Goal: Information Seeking & Learning: Check status

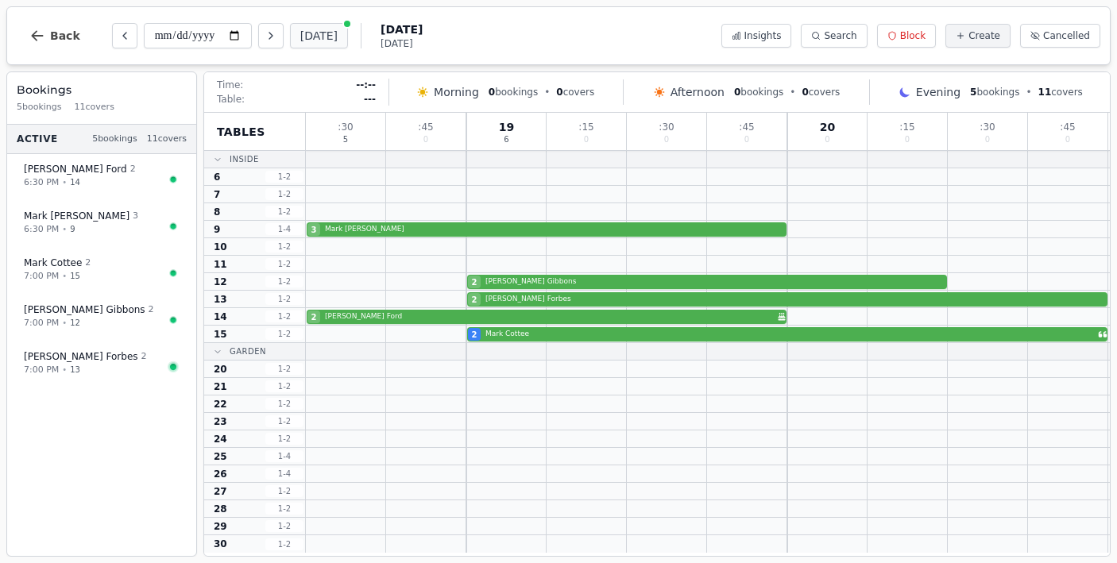
click at [297, 31] on button "[DATE]" at bounding box center [319, 35] width 58 height 25
type input "**********"
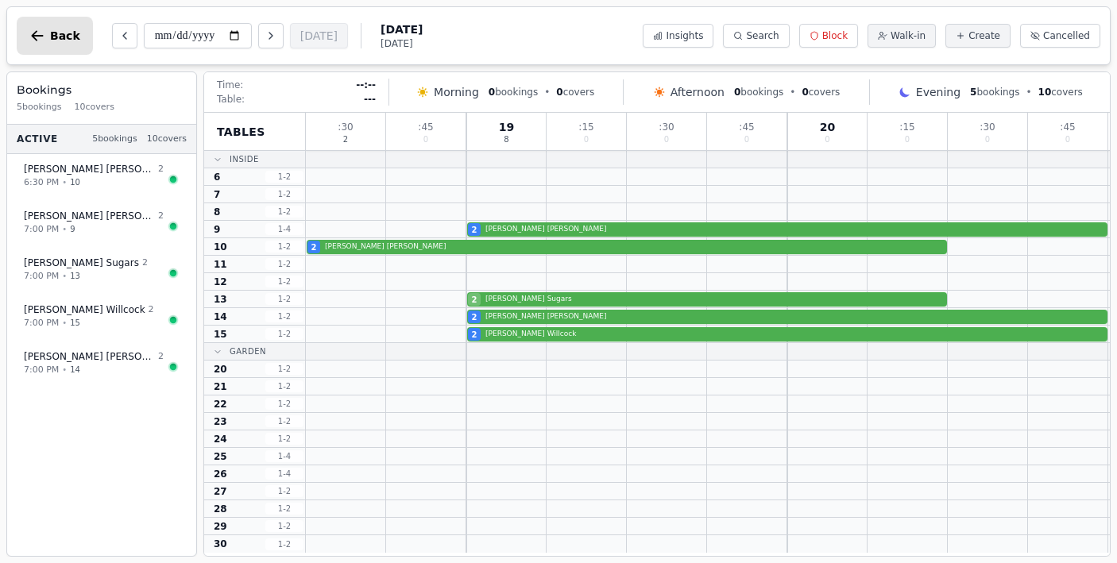
click at [28, 34] on button "Back" at bounding box center [55, 36] width 76 height 38
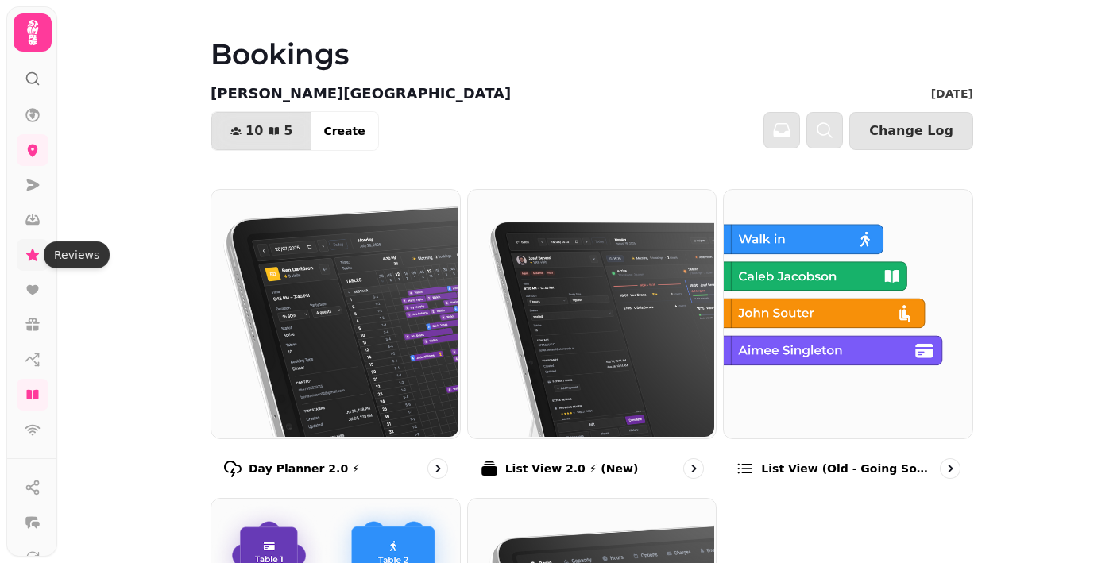
click at [29, 257] on icon at bounding box center [33, 255] width 16 height 16
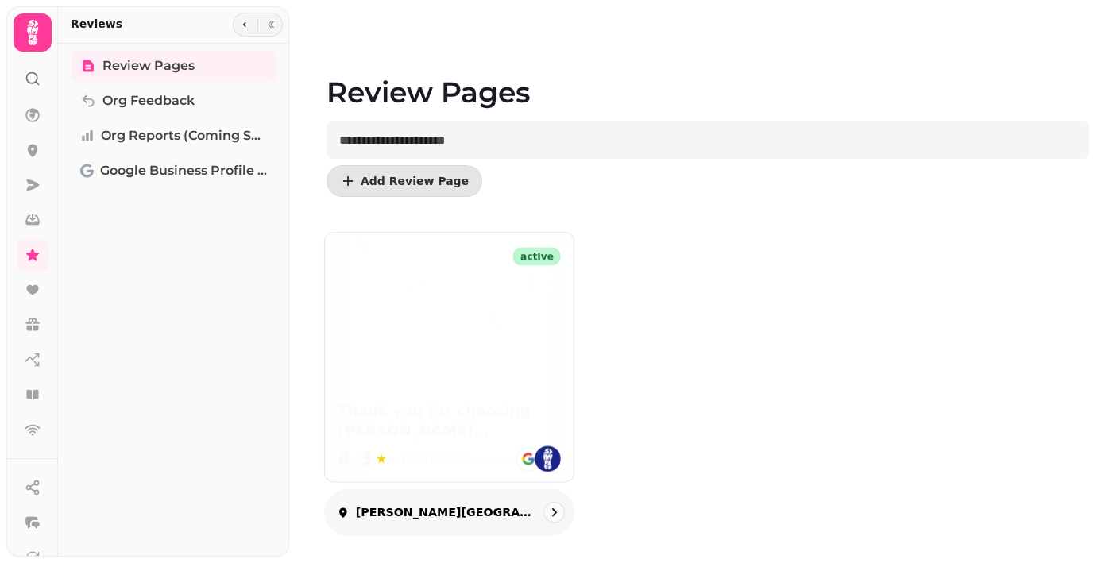
click at [500, 290] on img at bounding box center [449, 311] width 223 height 92
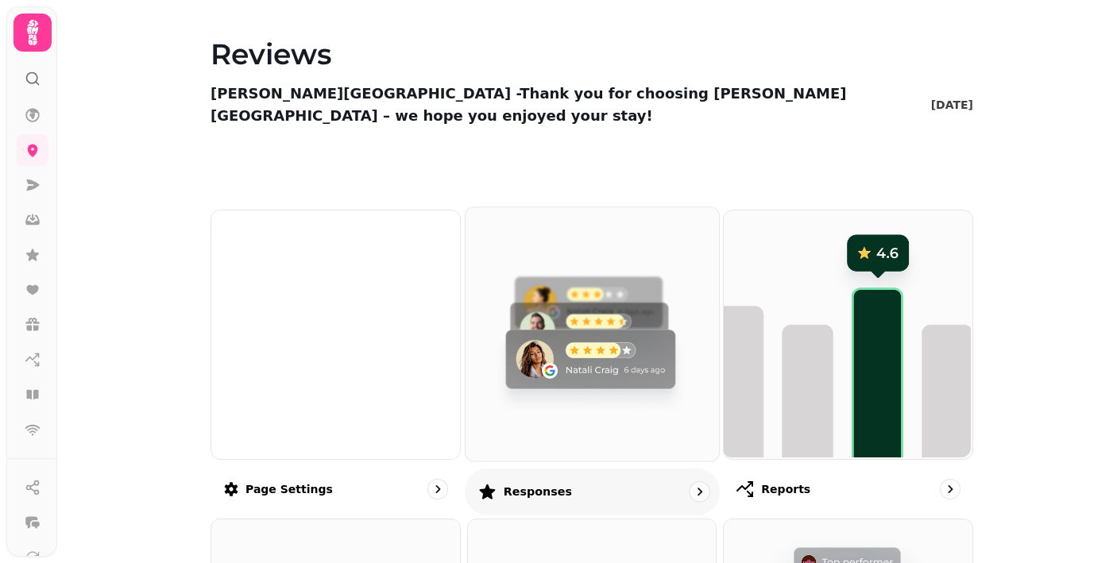
click at [599, 310] on img at bounding box center [589, 332] width 253 height 253
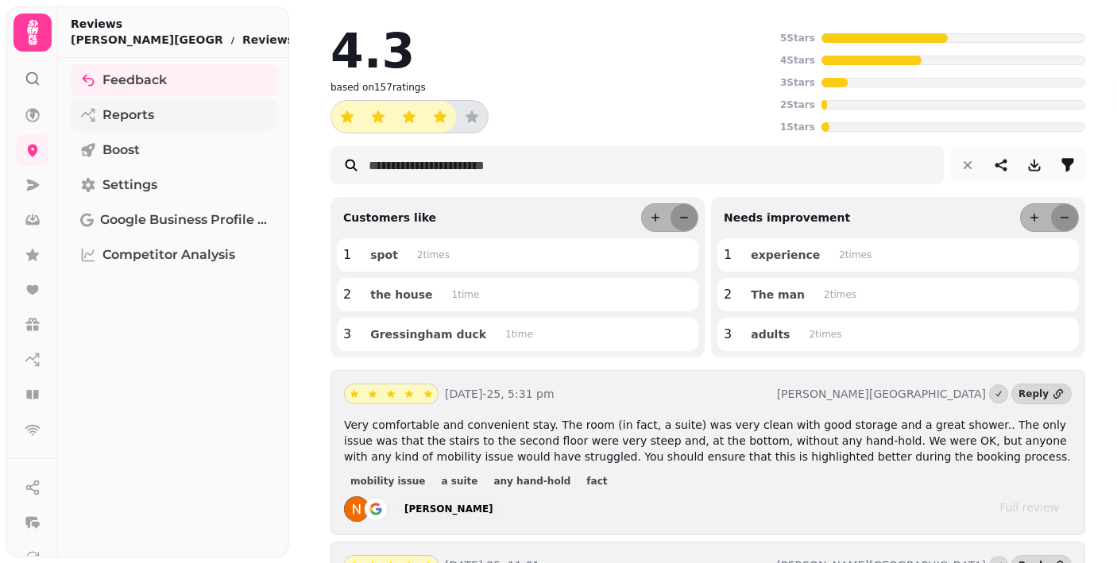
click at [141, 118] on span "Reports" at bounding box center [128, 115] width 52 height 19
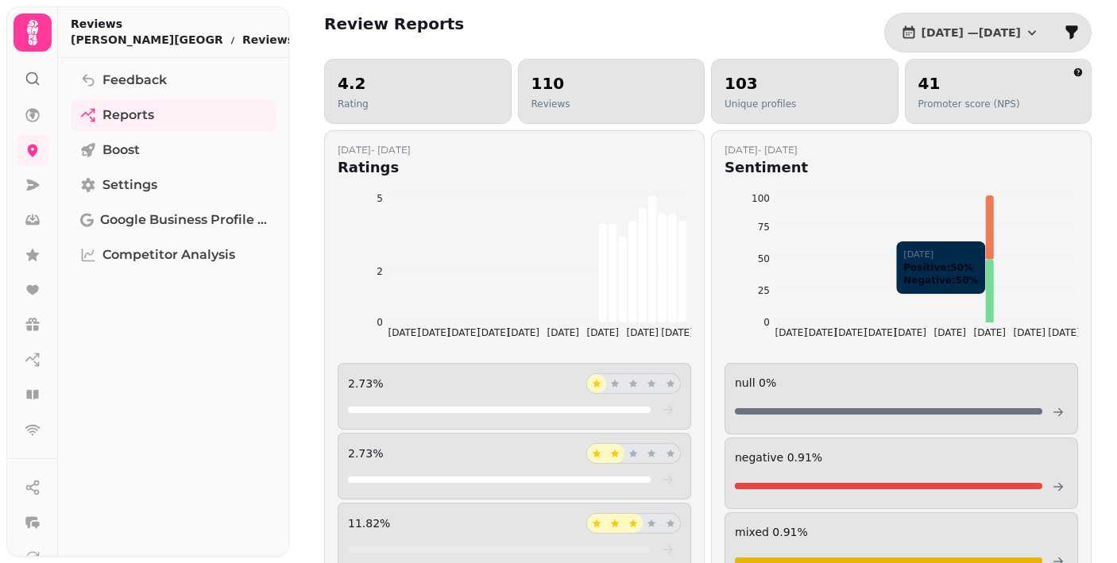
click at [990, 302] on icon at bounding box center [990, 291] width 8 height 64
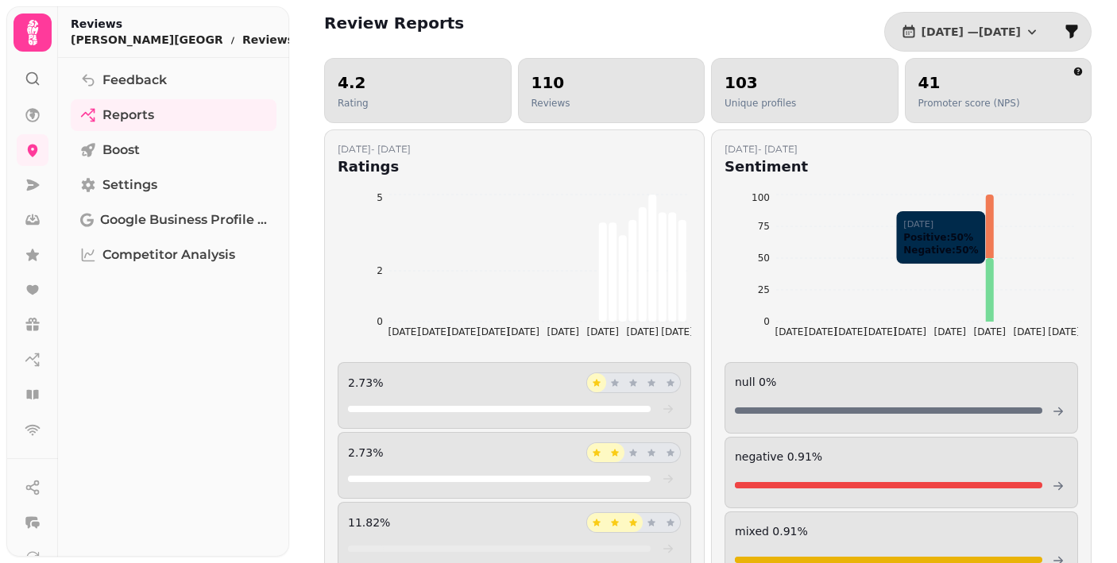
scroll to position [3, 0]
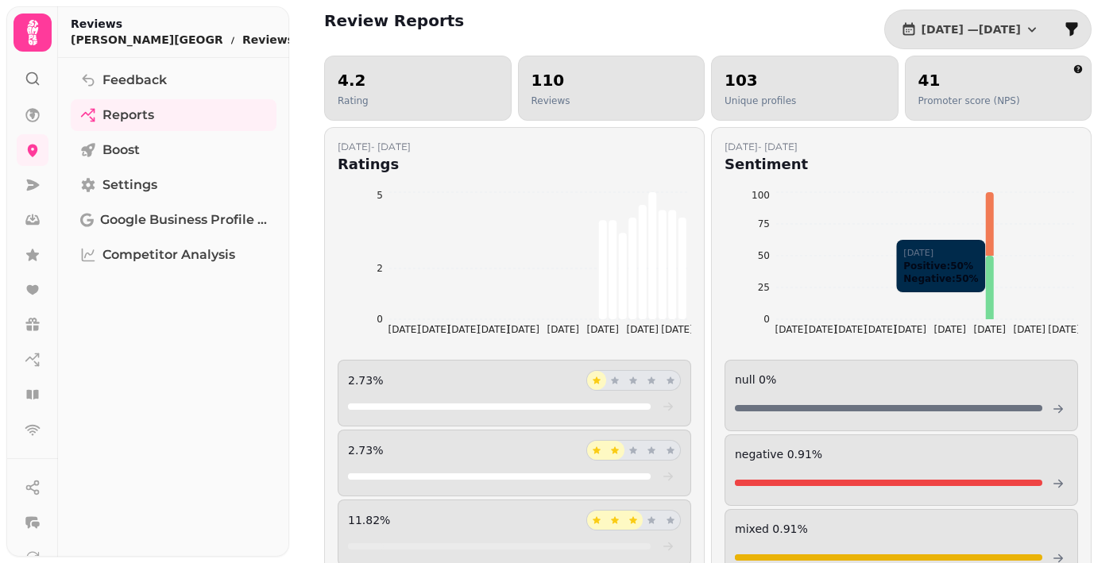
click at [988, 300] on icon at bounding box center [990, 288] width 8 height 64
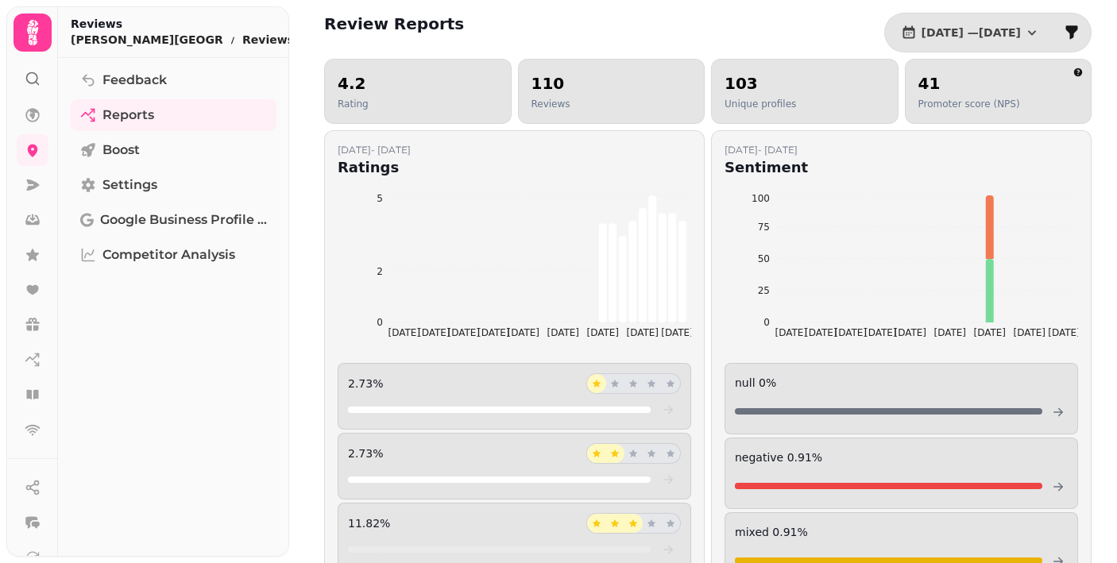
scroll to position [0, 0]
click at [427, 96] on div "4.2 Rating" at bounding box center [418, 91] width 160 height 38
click at [577, 106] on div "110 Reviews" at bounding box center [612, 91] width 160 height 38
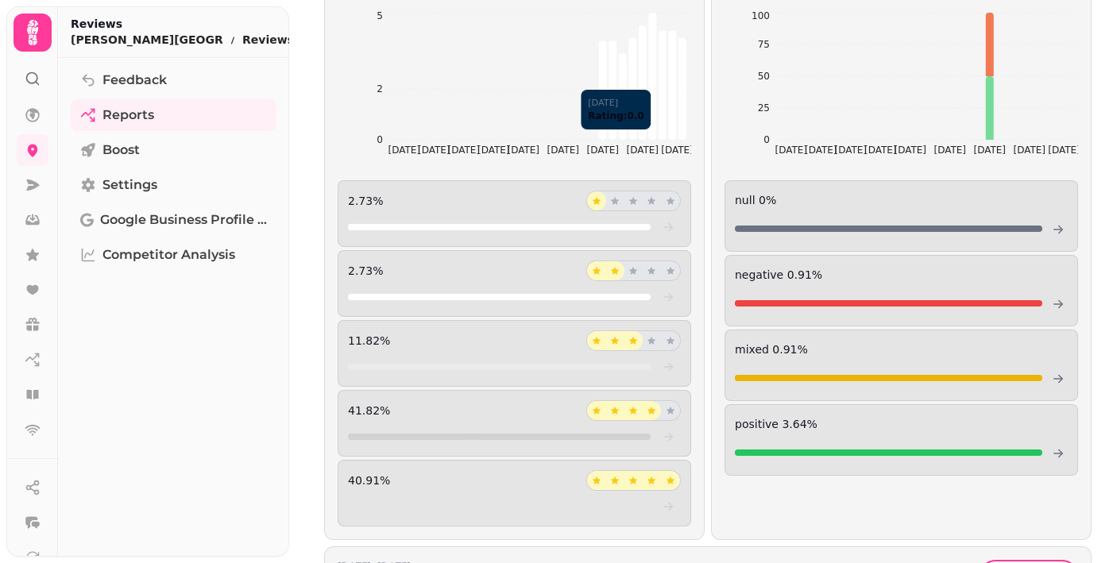
scroll to position [187, 0]
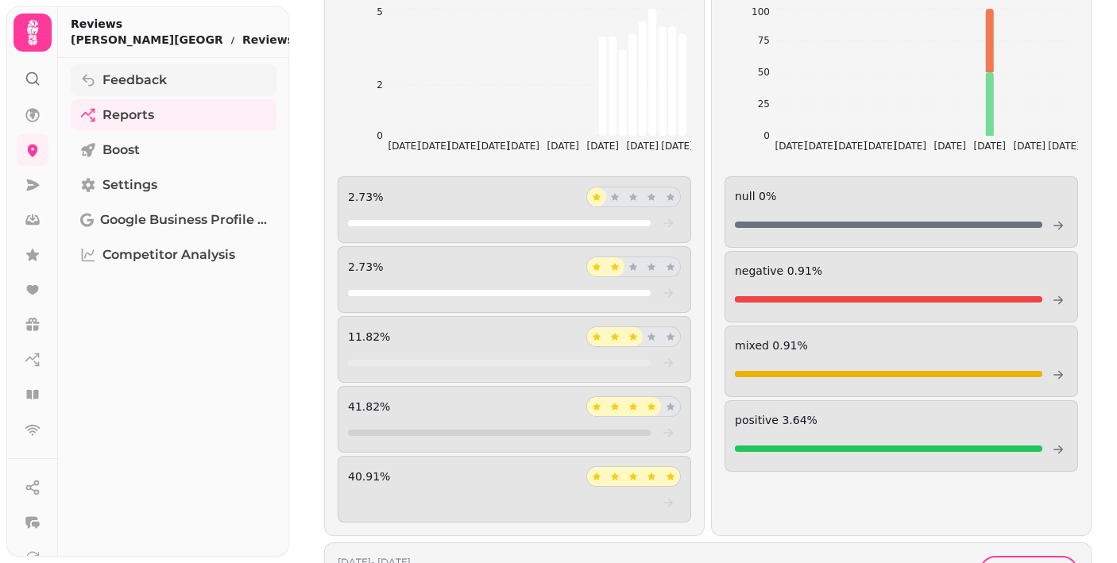
click at [156, 77] on span "Feedback" at bounding box center [134, 80] width 64 height 19
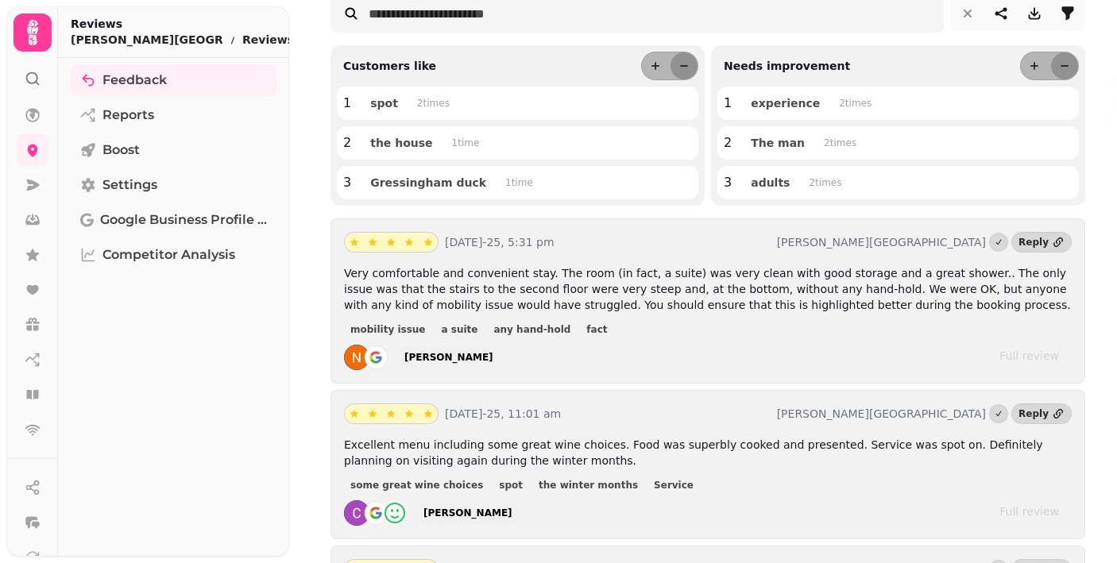
scroll to position [155, 0]
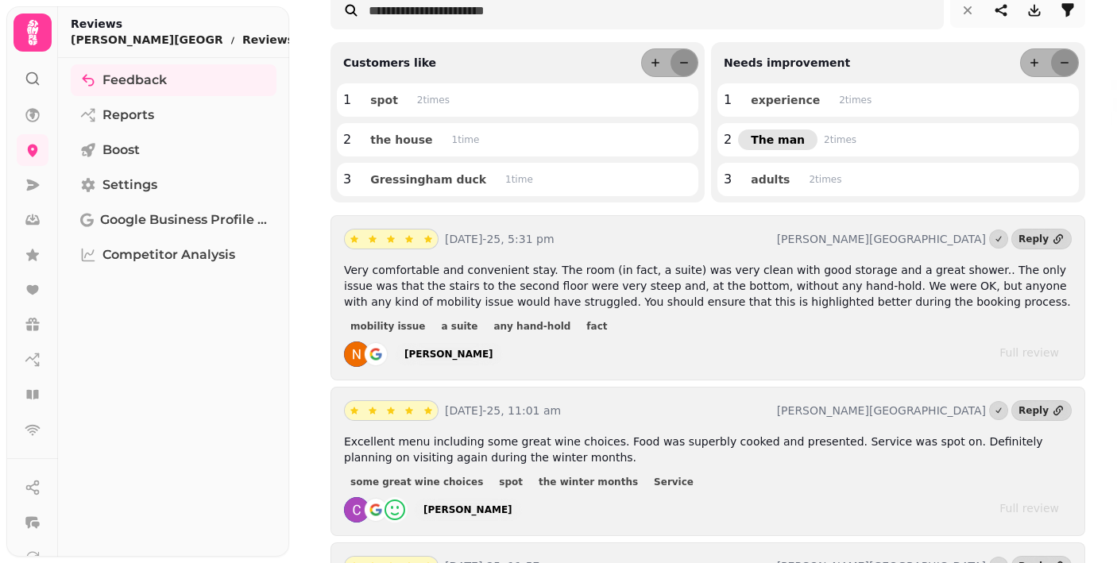
click at [768, 143] on span "The man" at bounding box center [778, 139] width 54 height 11
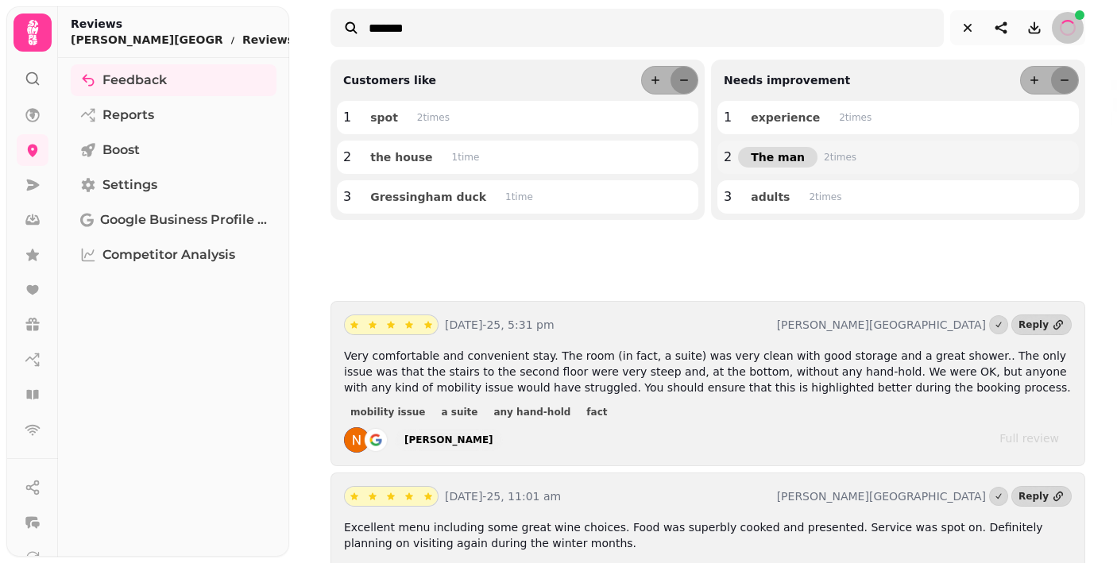
type input "*******"
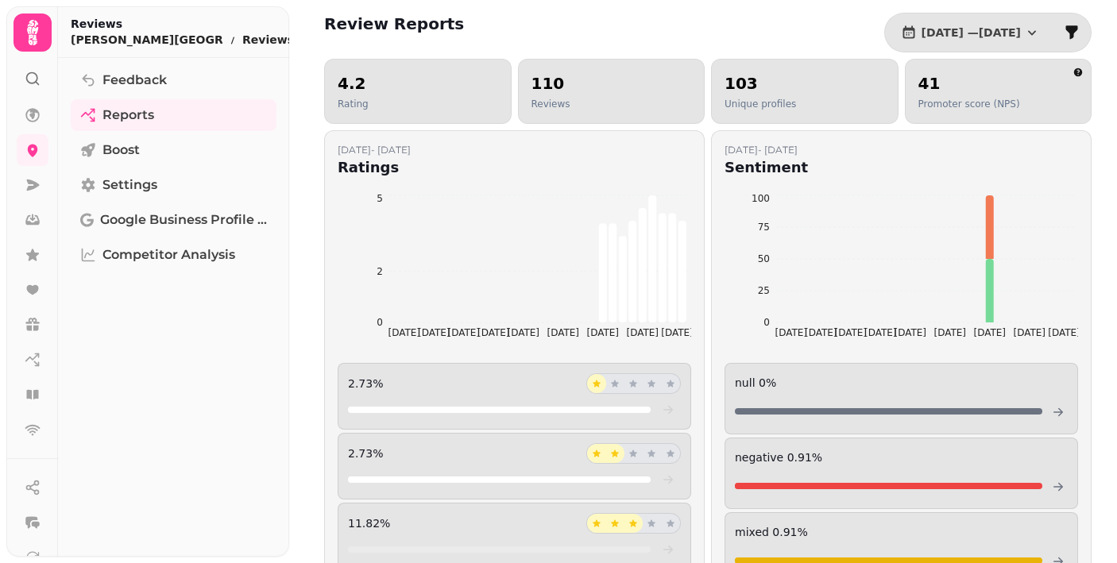
click at [599, 93] on div "110 Reviews" at bounding box center [612, 91] width 160 height 38
